Goal: Task Accomplishment & Management: Use online tool/utility

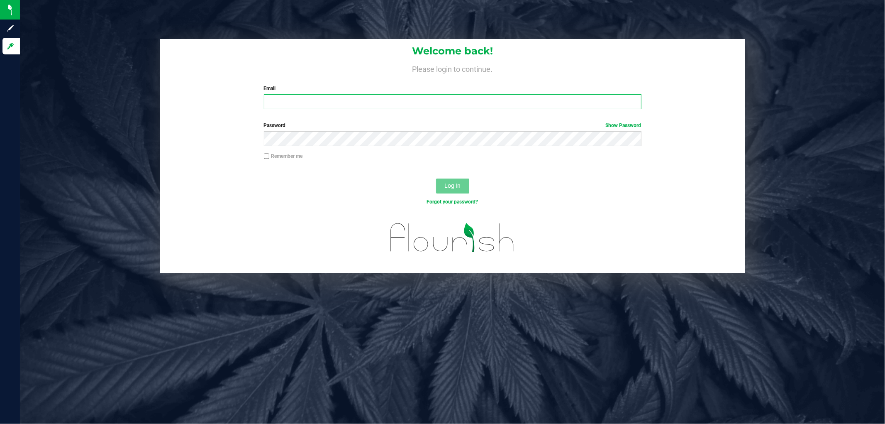
click at [359, 94] on input "Email" at bounding box center [453, 101] width 378 height 15
type input "[EMAIL_ADDRESS][DOMAIN_NAME]"
click at [366, 154] on div "Remember me" at bounding box center [453, 157] width 390 height 10
click at [436, 178] on button "Log In" at bounding box center [452, 185] width 33 height 15
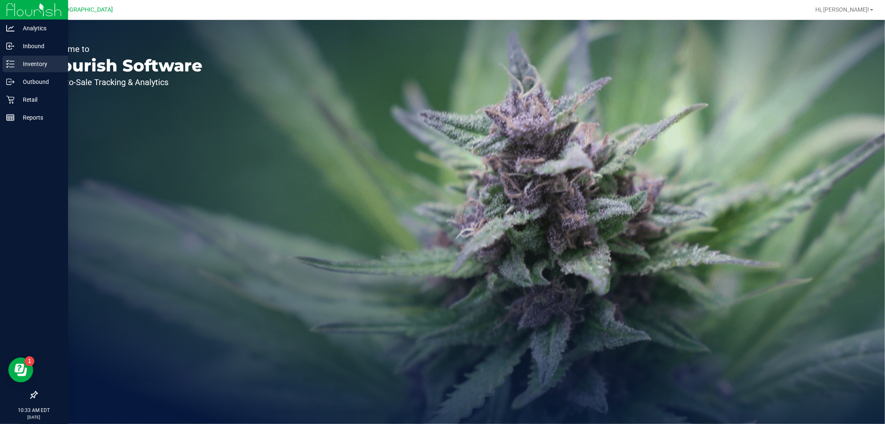
click at [7, 64] on icon at bounding box center [10, 64] width 8 height 8
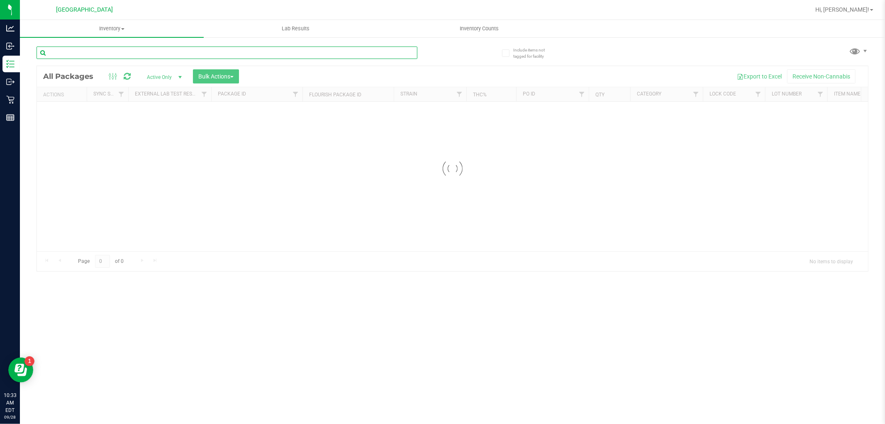
click at [104, 54] on input "text" at bounding box center [227, 52] width 381 height 12
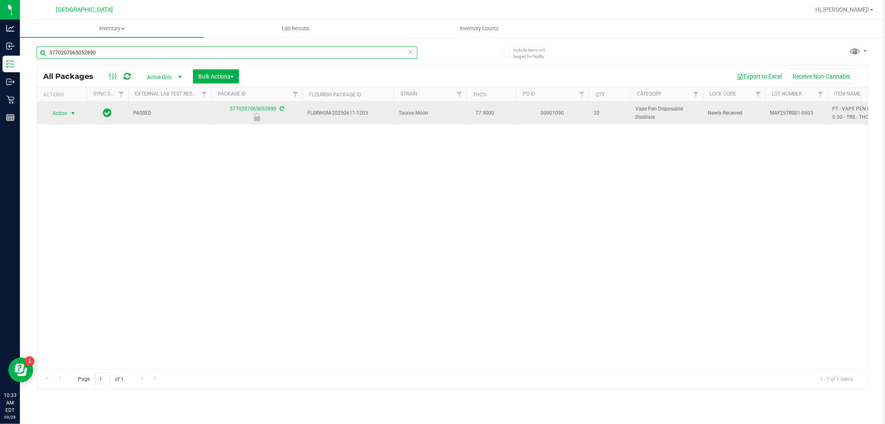
type input "5770207065052890"
click at [67, 117] on span "Action" at bounding box center [56, 113] width 22 height 12
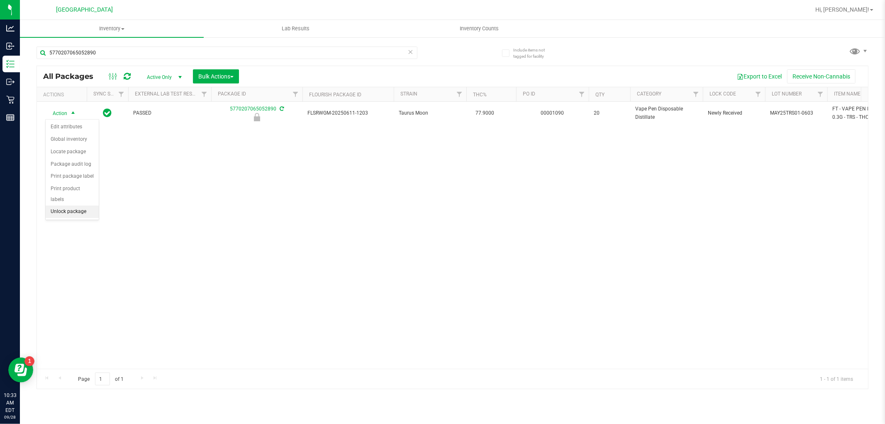
click at [82, 215] on li "Unlock package" at bounding box center [72, 211] width 53 height 12
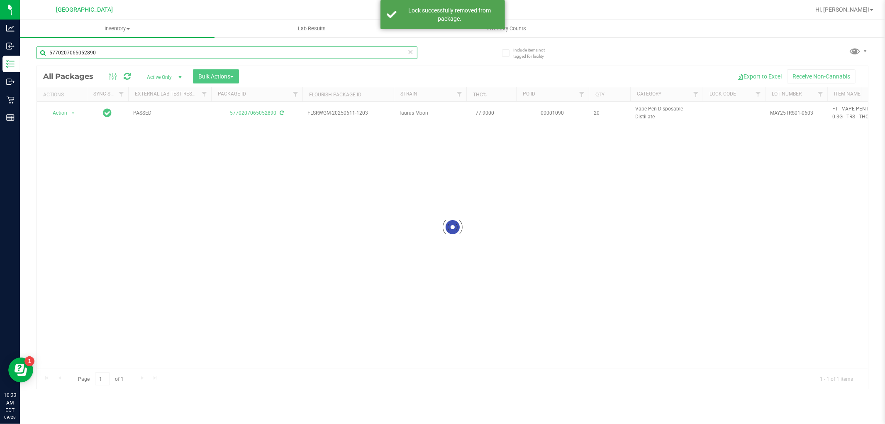
click at [217, 57] on input "5770207065052890" at bounding box center [227, 52] width 381 height 12
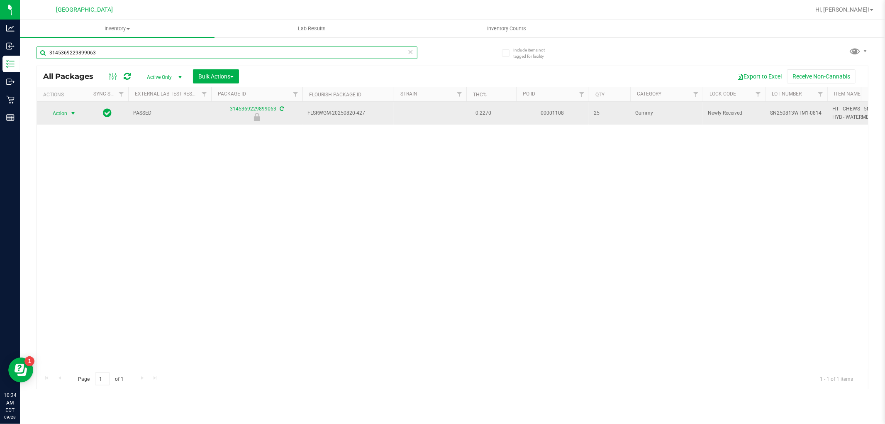
type input "3145369229899063"
click at [71, 116] on span "select" at bounding box center [73, 113] width 7 height 7
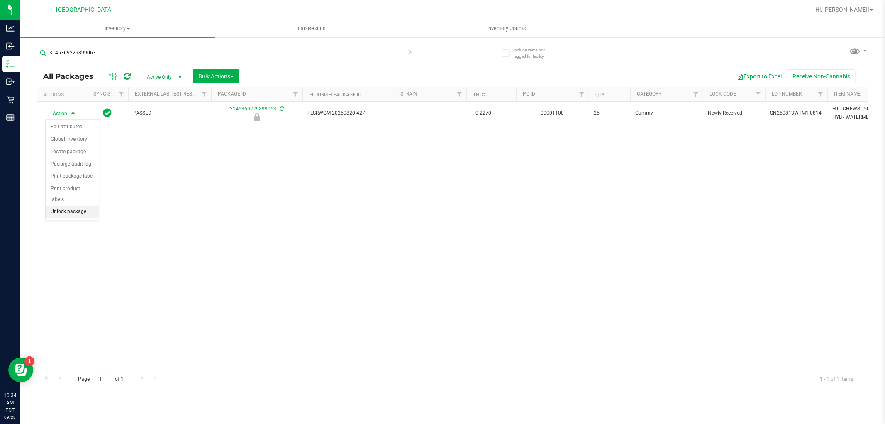
click at [75, 212] on li "Unlock package" at bounding box center [72, 211] width 53 height 12
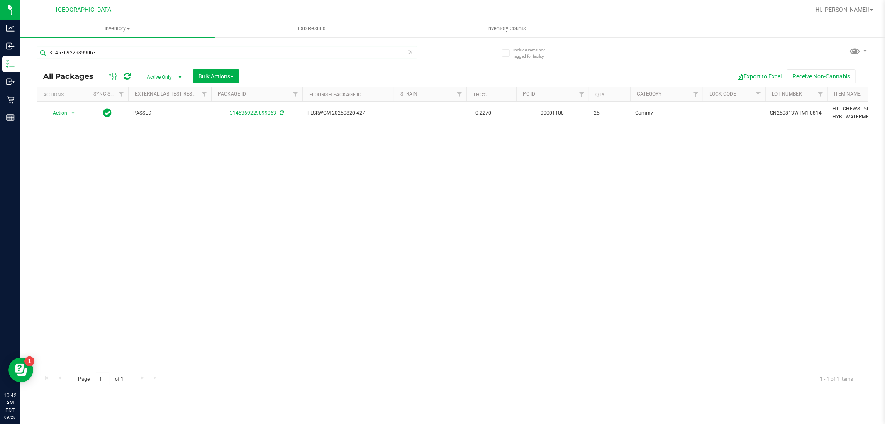
click at [231, 51] on input "3145369229899063" at bounding box center [227, 52] width 381 height 12
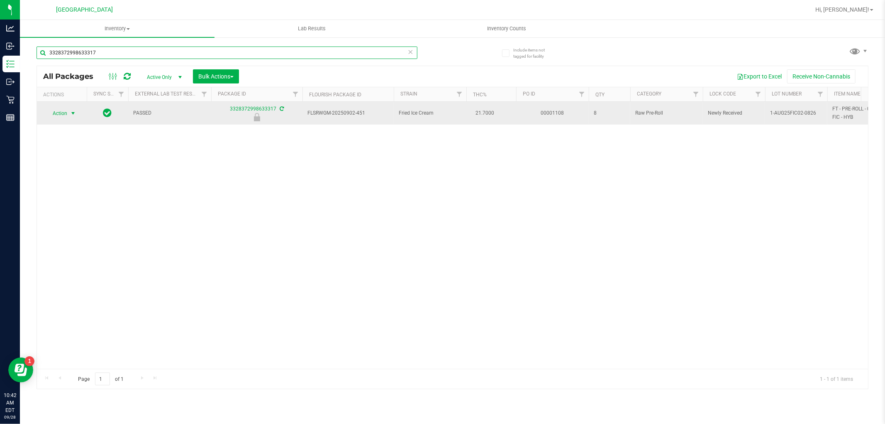
type input "3328372998633317"
click at [71, 113] on span "select" at bounding box center [73, 113] width 7 height 7
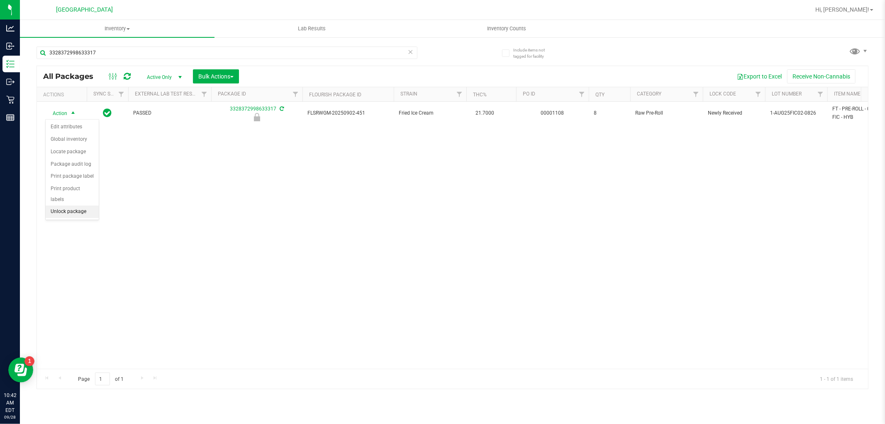
click at [86, 212] on li "Unlock package" at bounding box center [72, 211] width 53 height 12
